Goal: Obtain resource: Download file/media

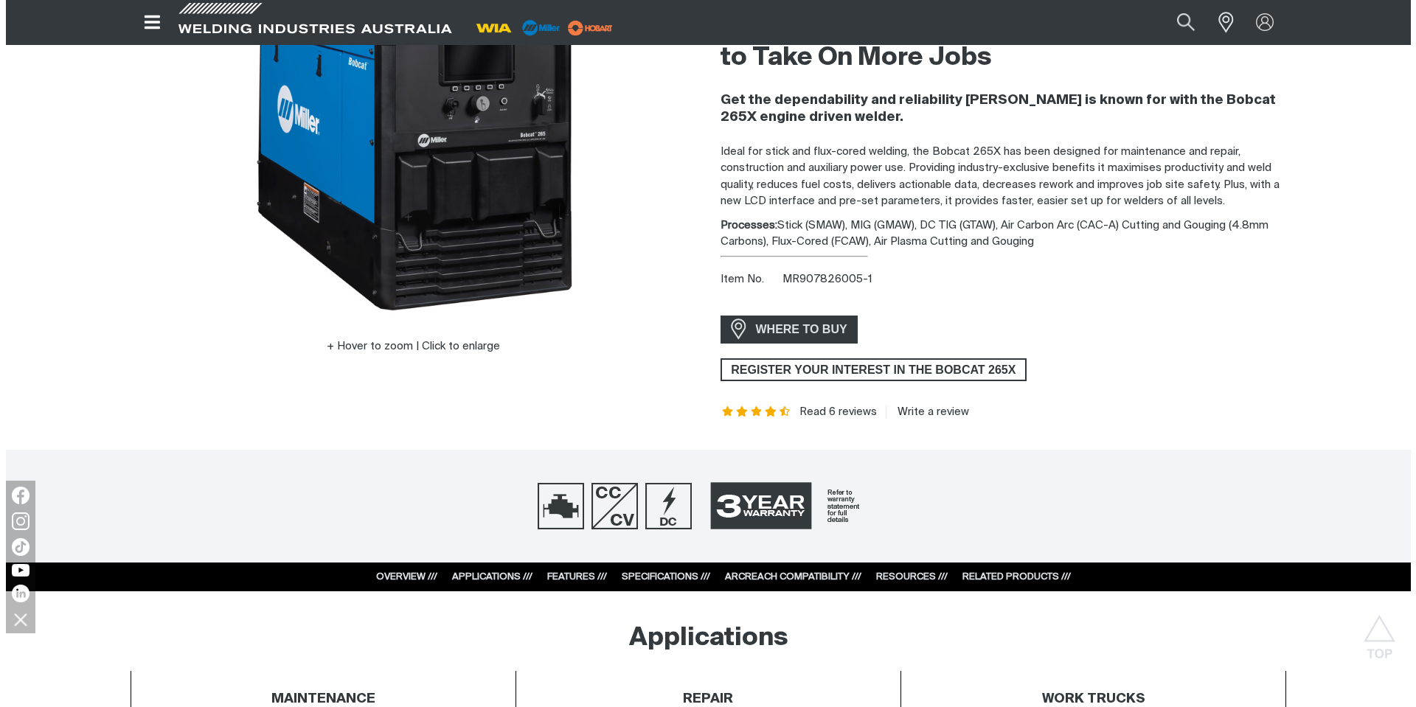
scroll to position [221, 0]
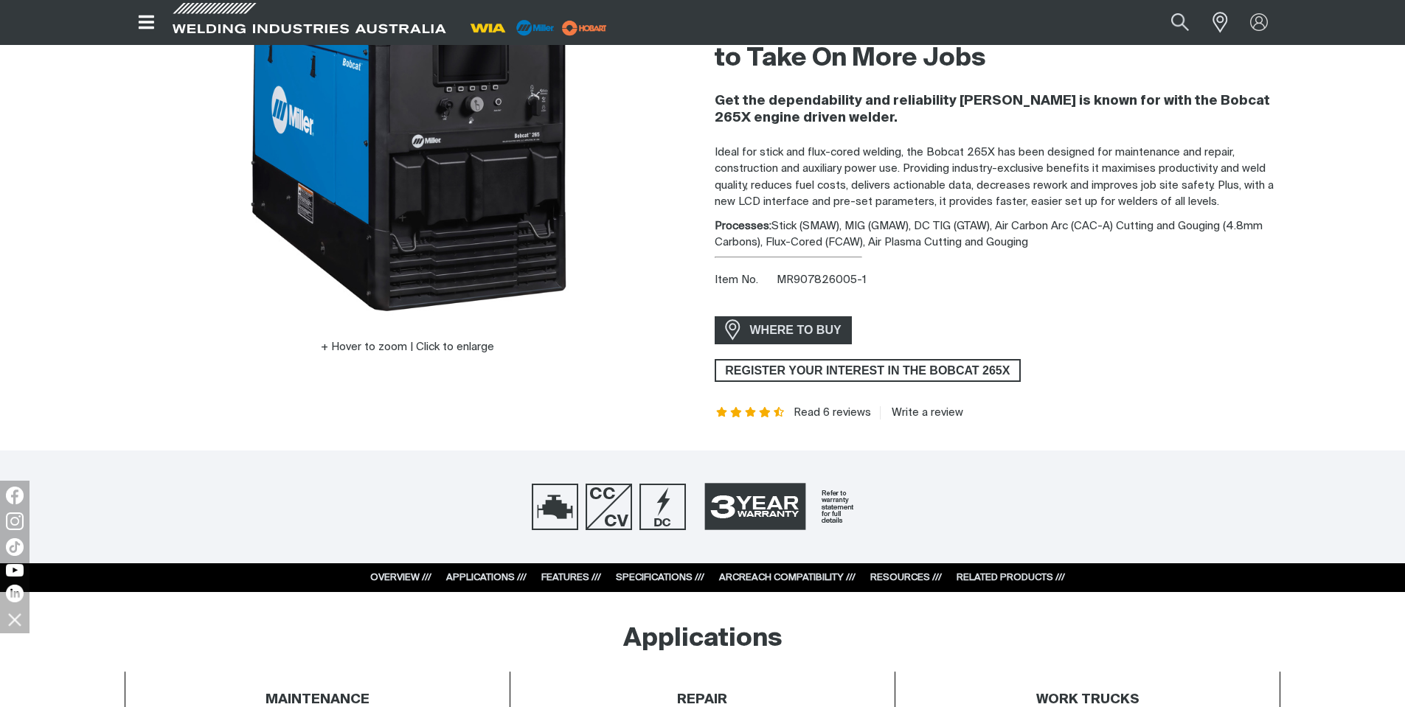
click at [145, 24] on icon "Open top menu" at bounding box center [146, 22] width 21 height 18
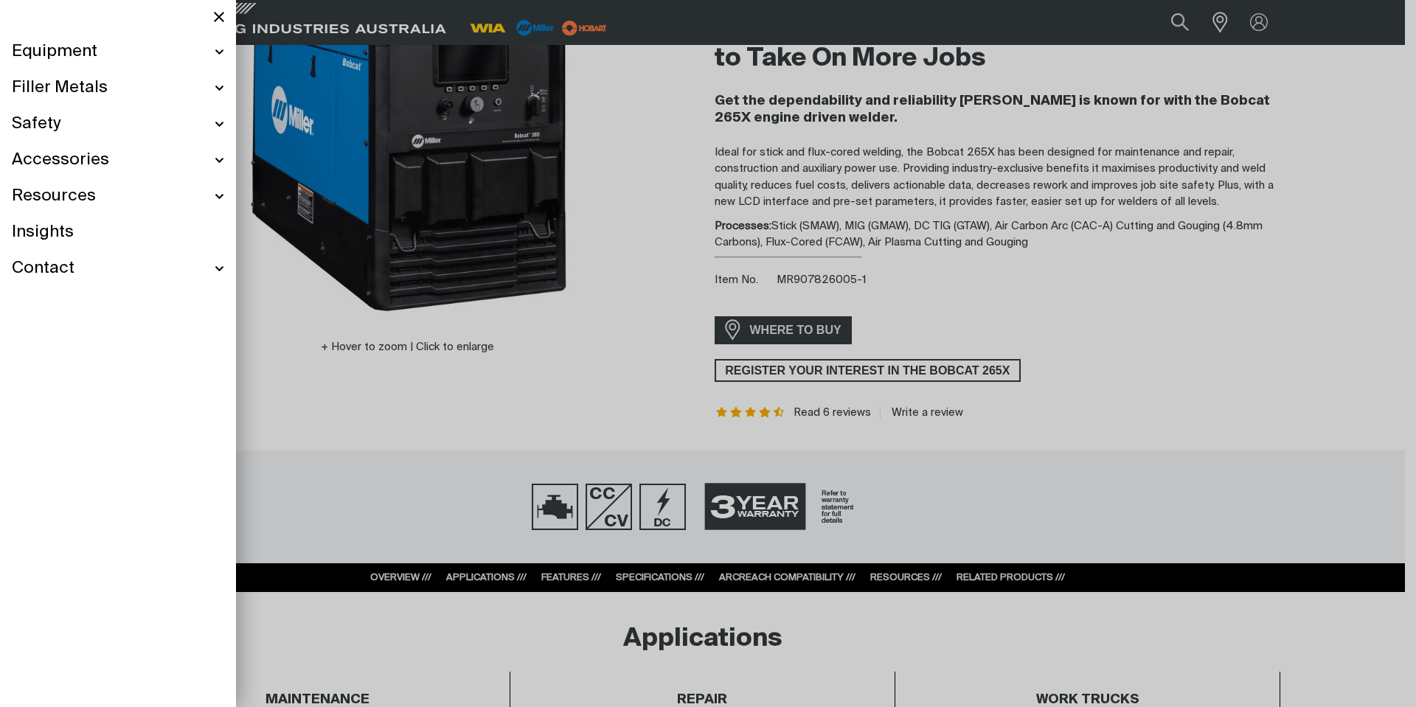
click at [124, 48] on div "Equipment" at bounding box center [118, 52] width 212 height 36
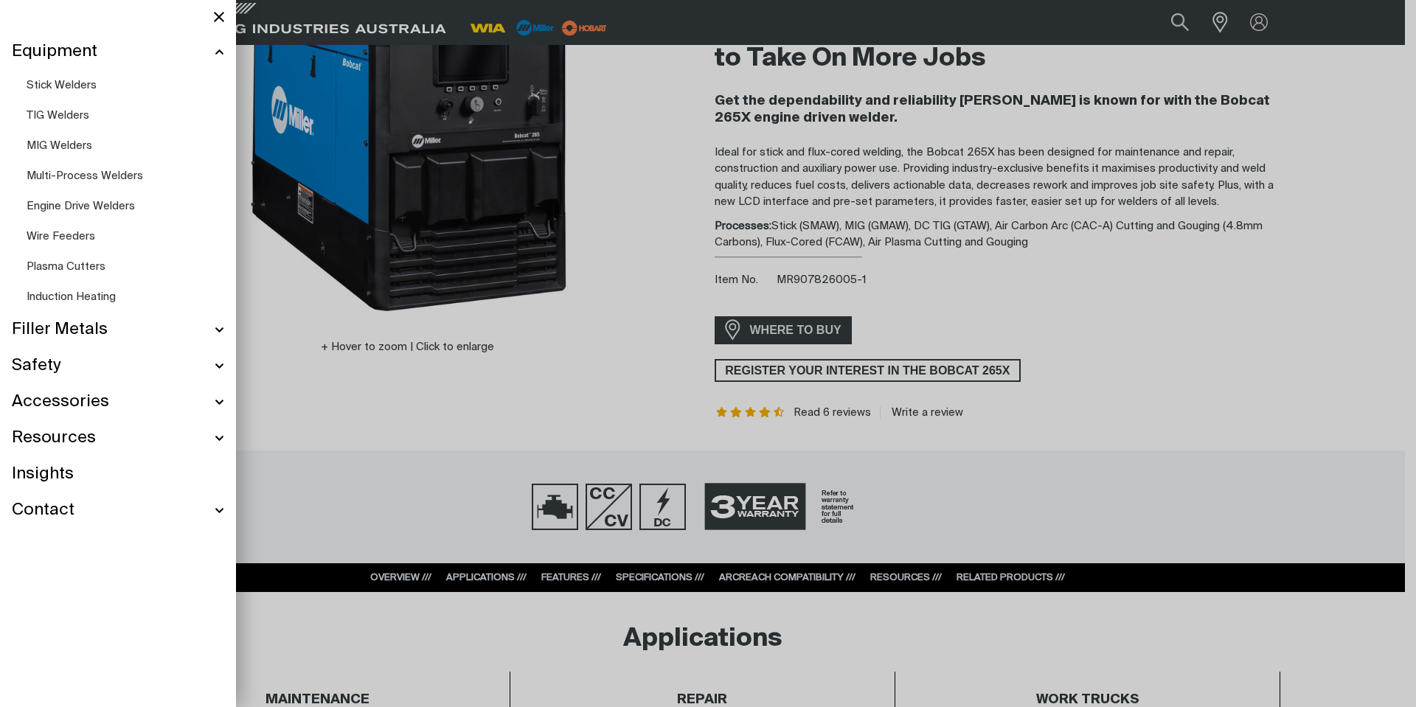
scroll to position [173, 0]
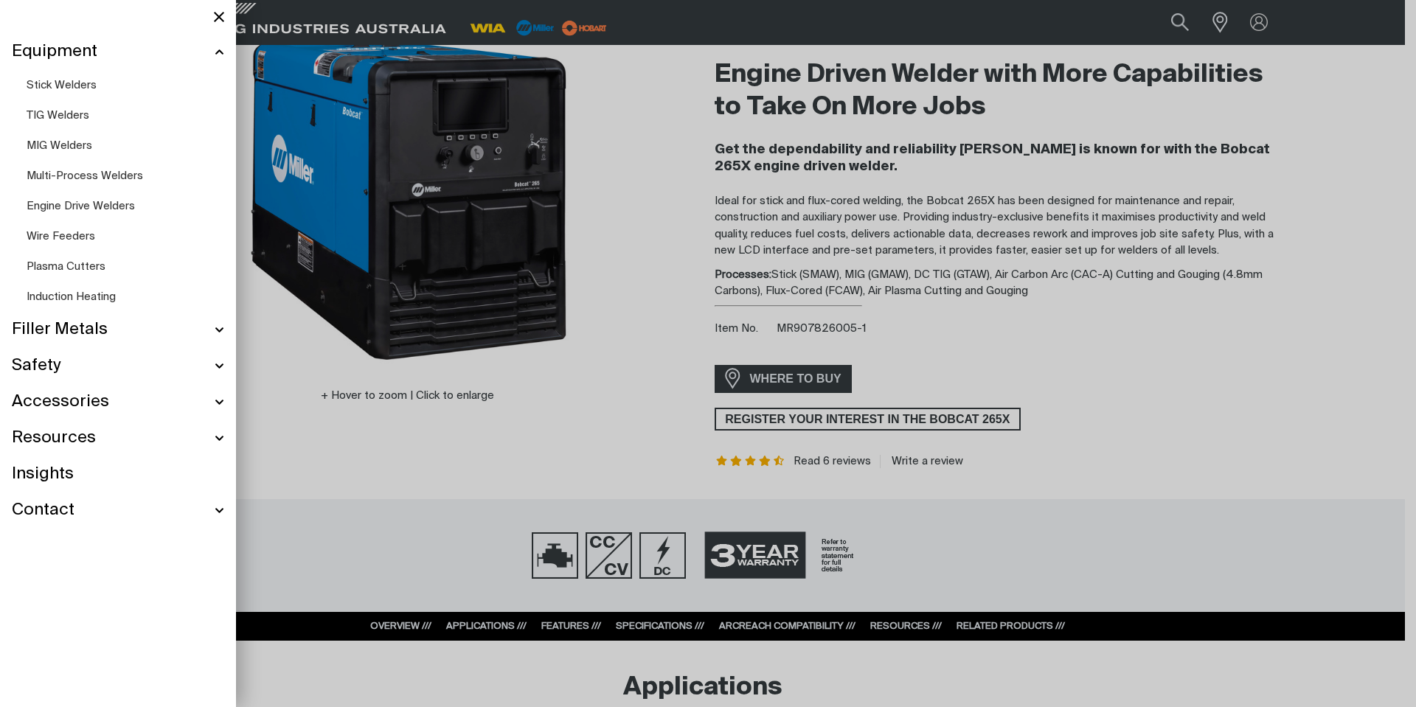
click at [68, 293] on span "Induction Heating" at bounding box center [71, 296] width 89 height 11
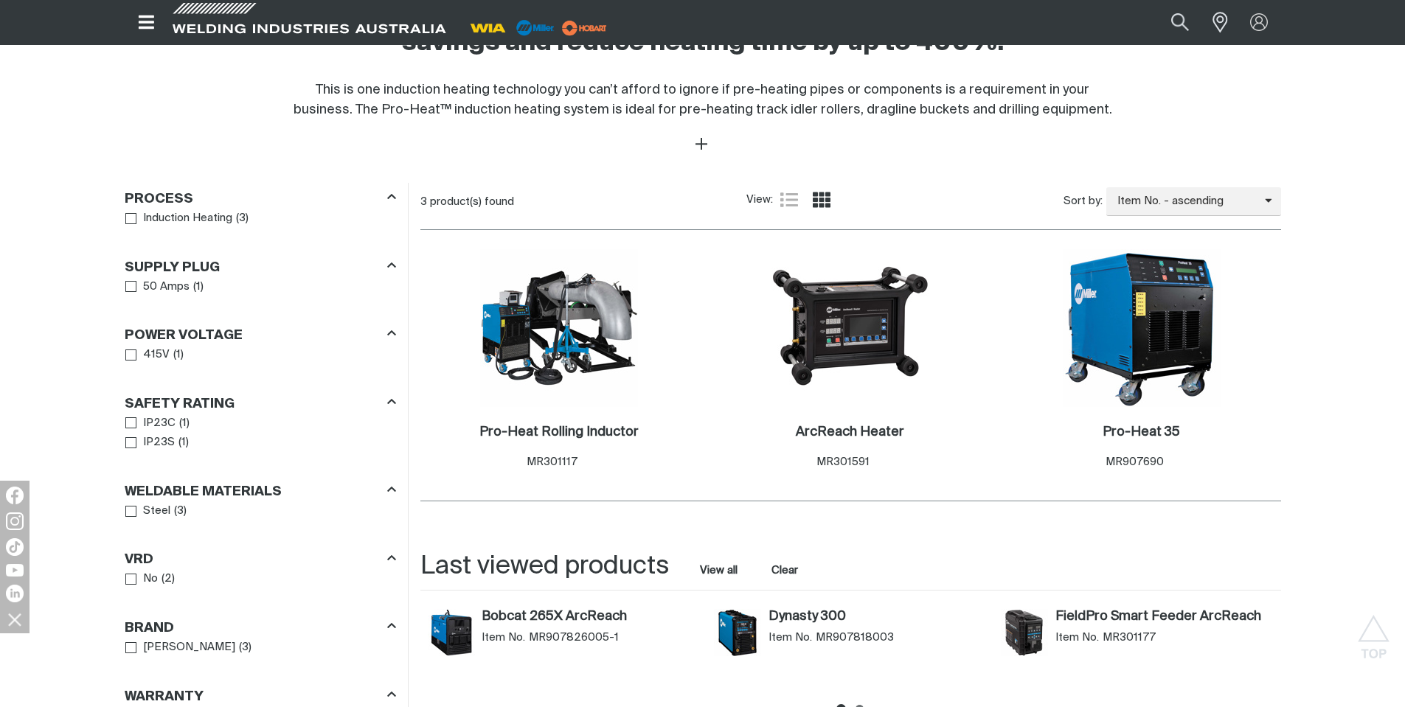
scroll to position [737, 0]
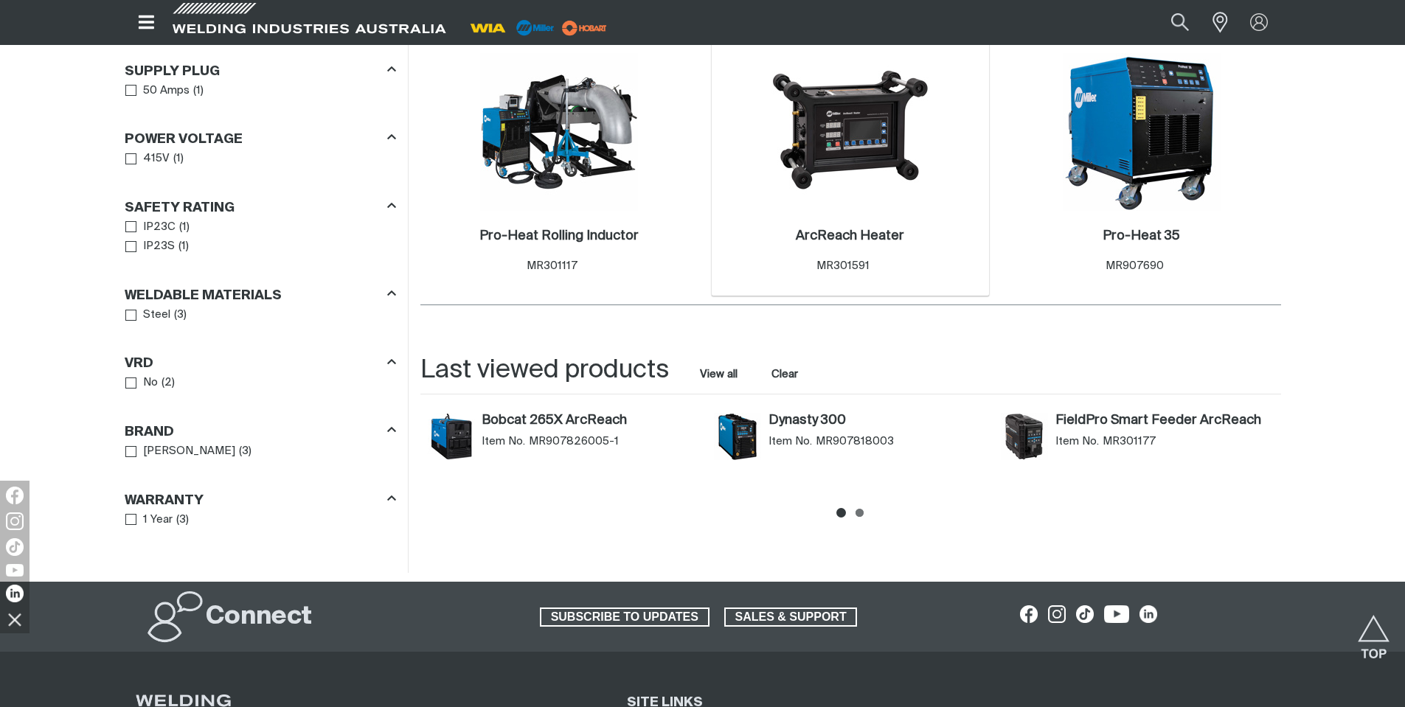
click at [844, 209] on img at bounding box center [850, 132] width 158 height 158
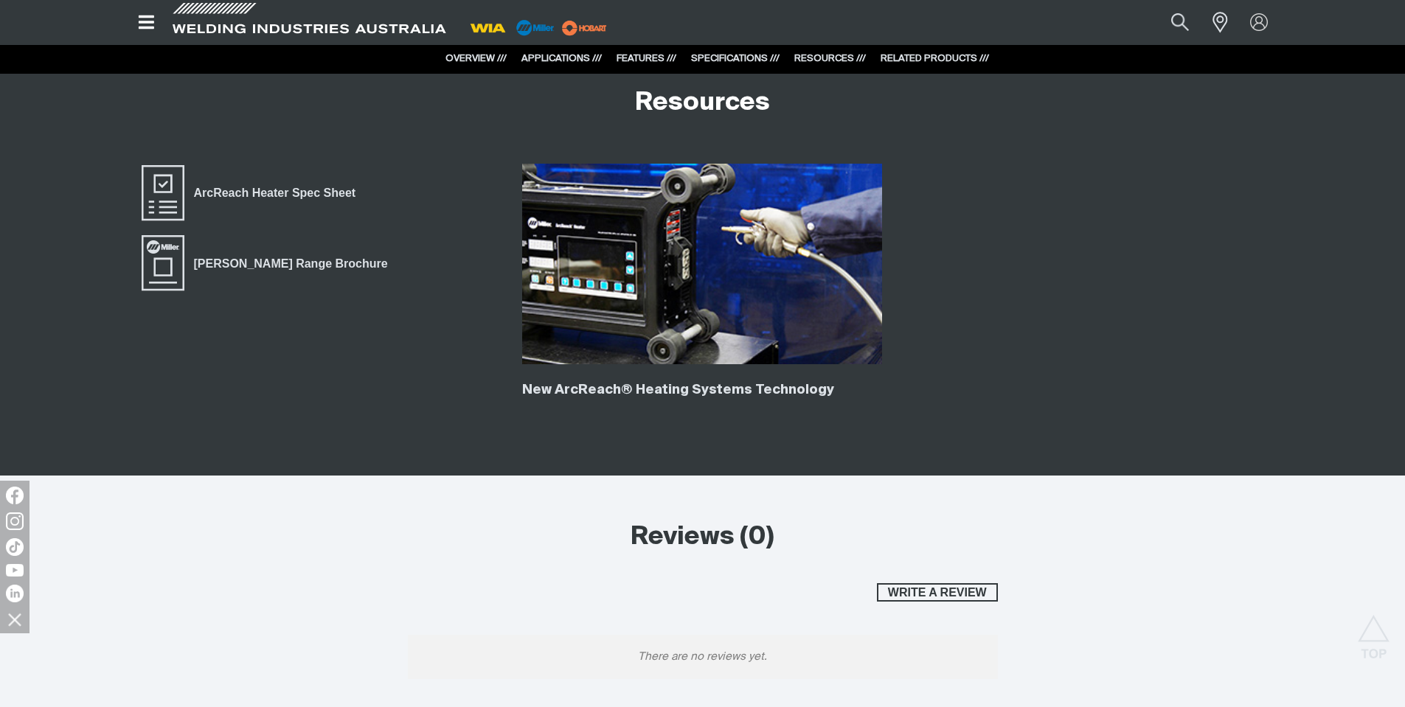
scroll to position [4351, 0]
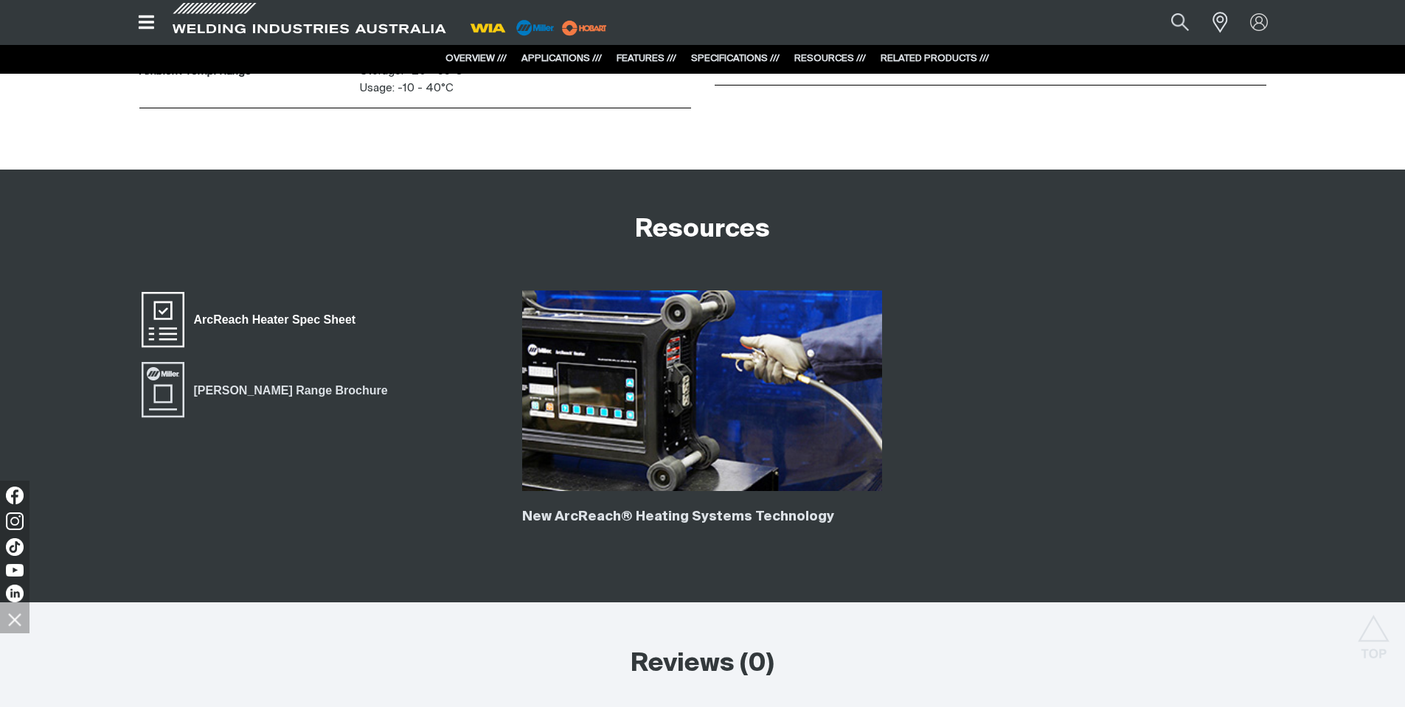
click at [164, 316] on span "ArcReach Heater Spec Sheet" at bounding box center [162, 320] width 47 height 59
